Goal: Task Accomplishment & Management: Use online tool/utility

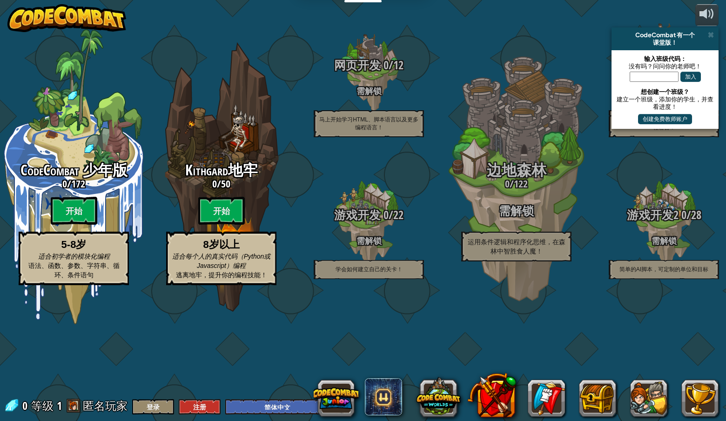
select select "zh-HANS"
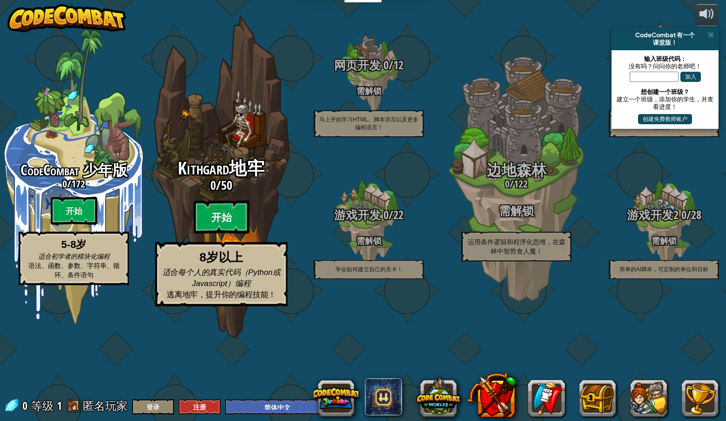
click at [234, 234] on btn "开始" at bounding box center [222, 218] width 56 height 34
select select "zh-HANS"
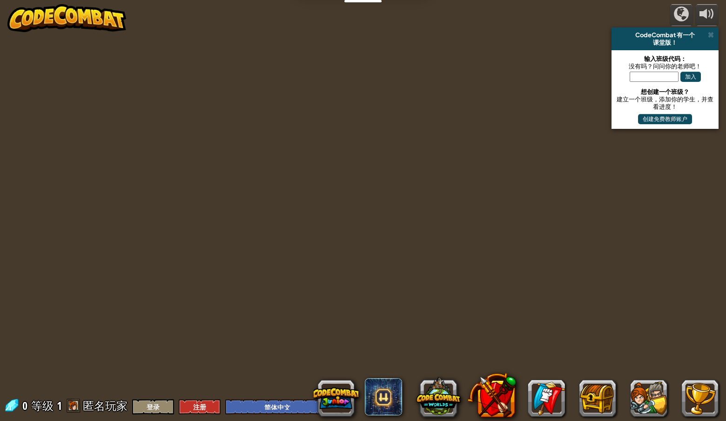
select select "zh-HANS"
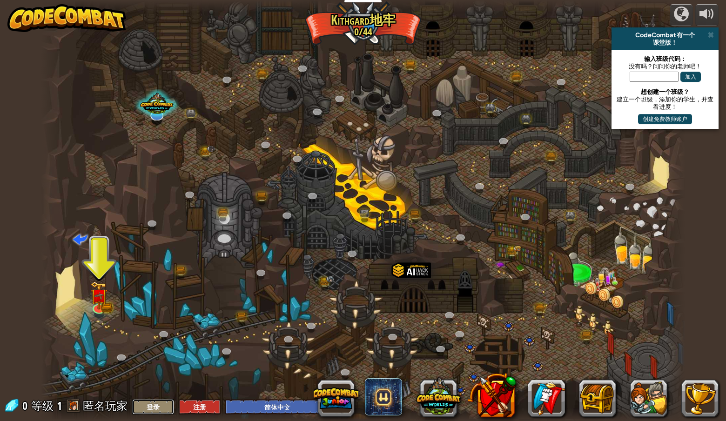
click at [153, 409] on button "登录" at bounding box center [153, 407] width 42 height 15
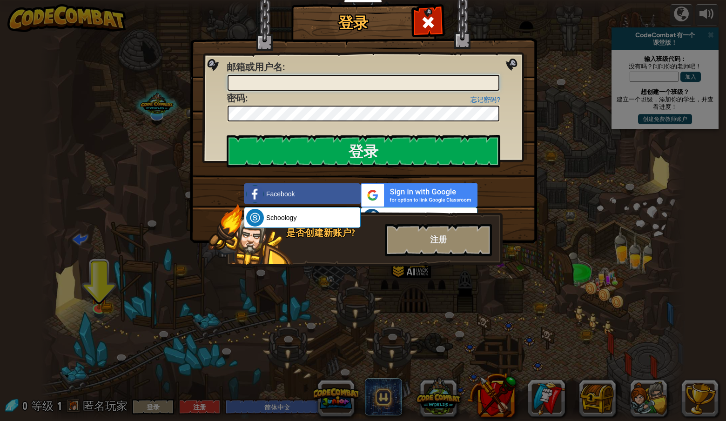
type input "[EMAIL_ADDRESS][DOMAIN_NAME]"
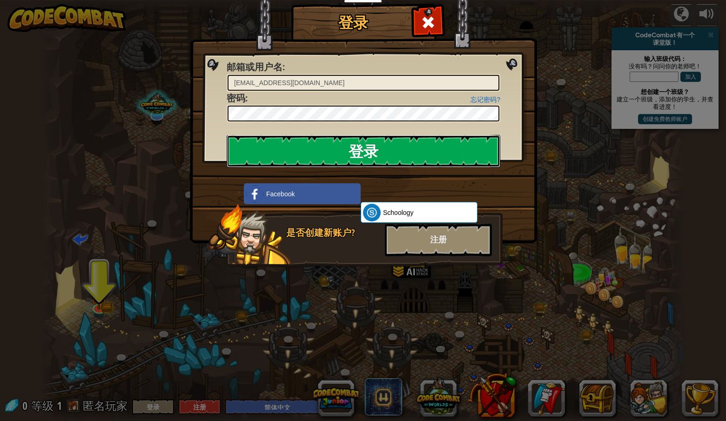
click at [353, 148] on input "登录" at bounding box center [364, 151] width 274 height 33
